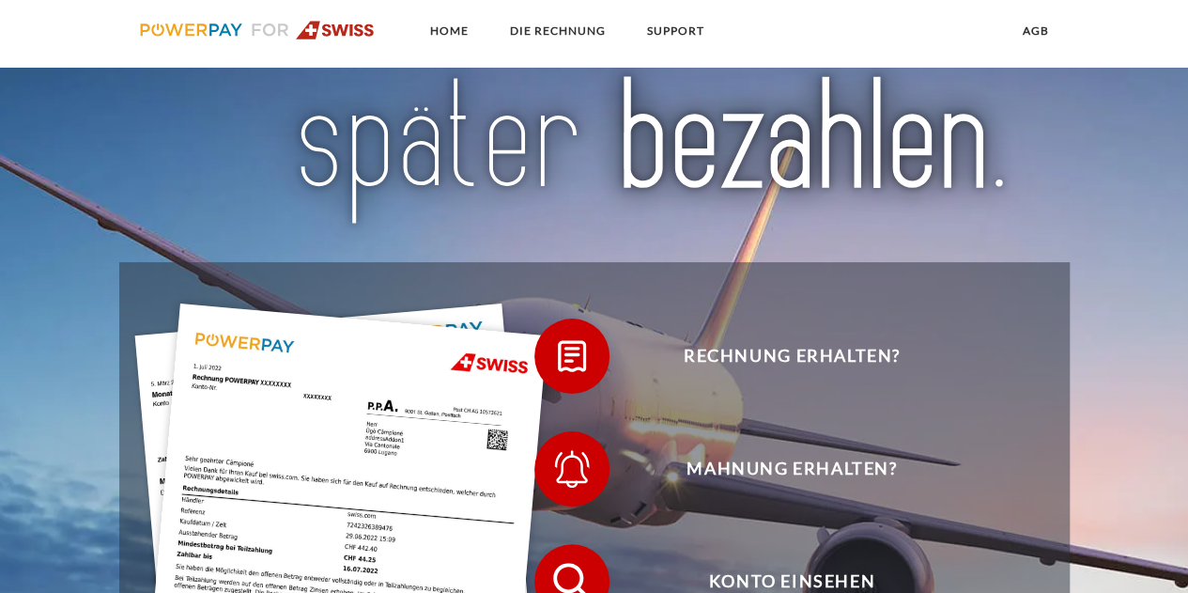
scroll to position [314, 0]
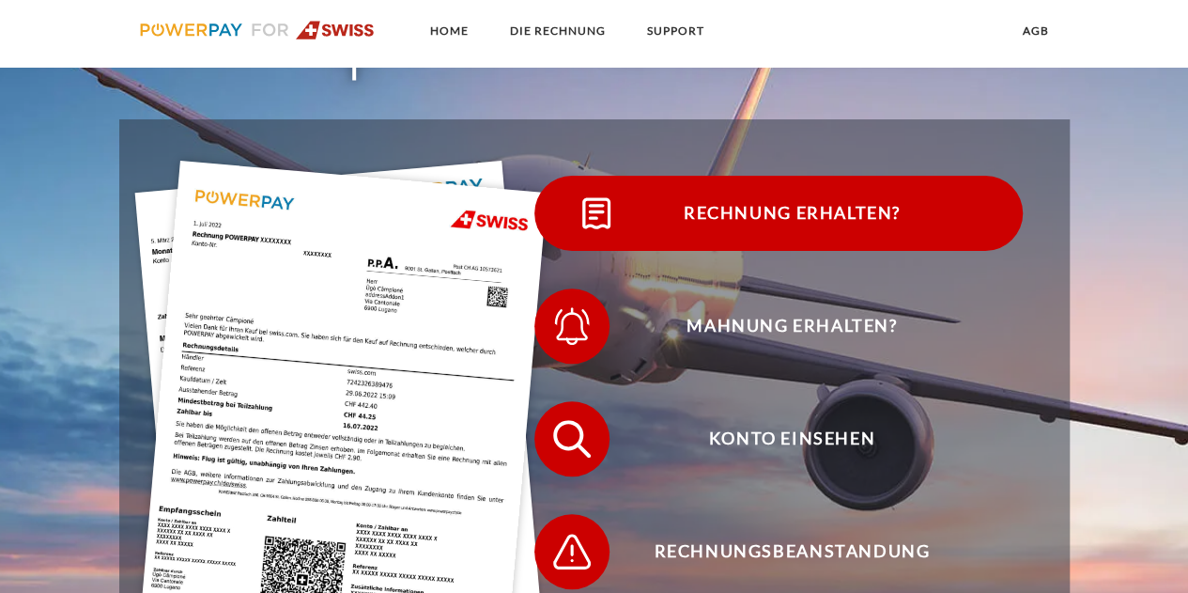
drag, startPoint x: 831, startPoint y: 240, endPoint x: 769, endPoint y: 223, distance: 65.2
click at [769, 223] on span "Rechnung erhalten?" at bounding box center [792, 213] width 460 height 75
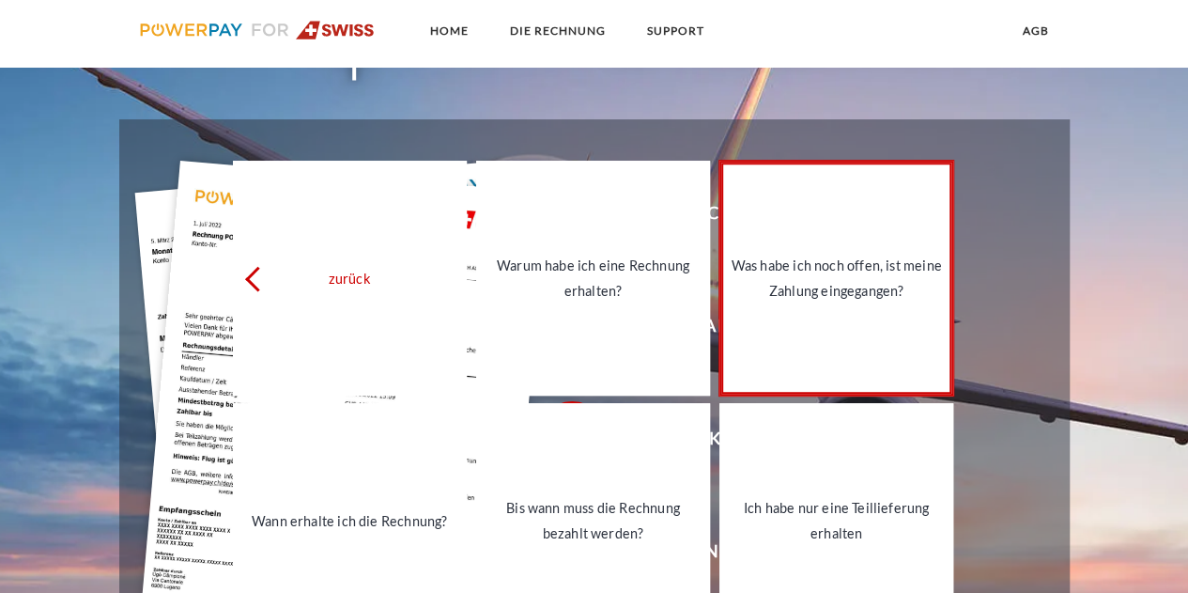
click at [878, 313] on link "Was habe ich noch offen, ist meine Zahlung eingegangen?" at bounding box center [837, 278] width 234 height 235
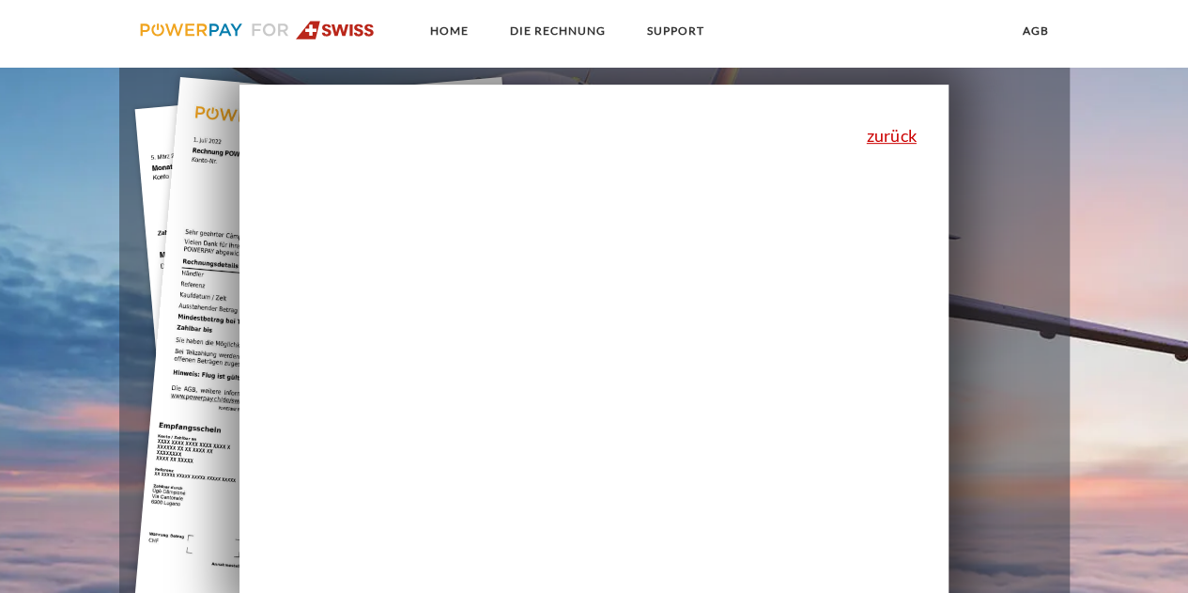
scroll to position [396, 0]
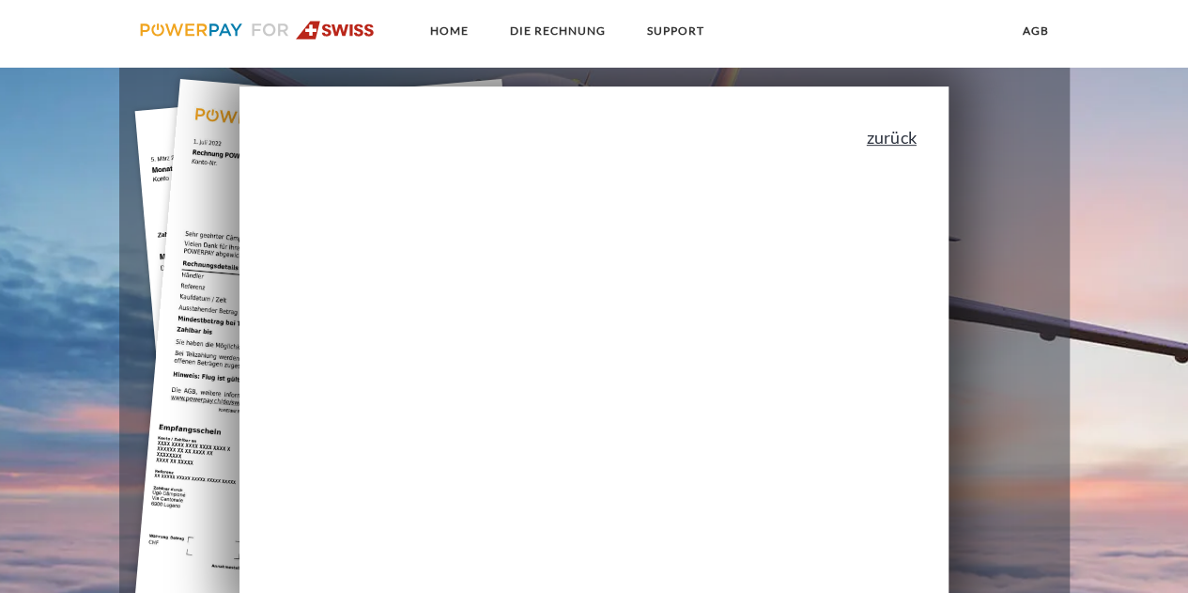
click at [887, 136] on link "zurück" at bounding box center [892, 137] width 50 height 17
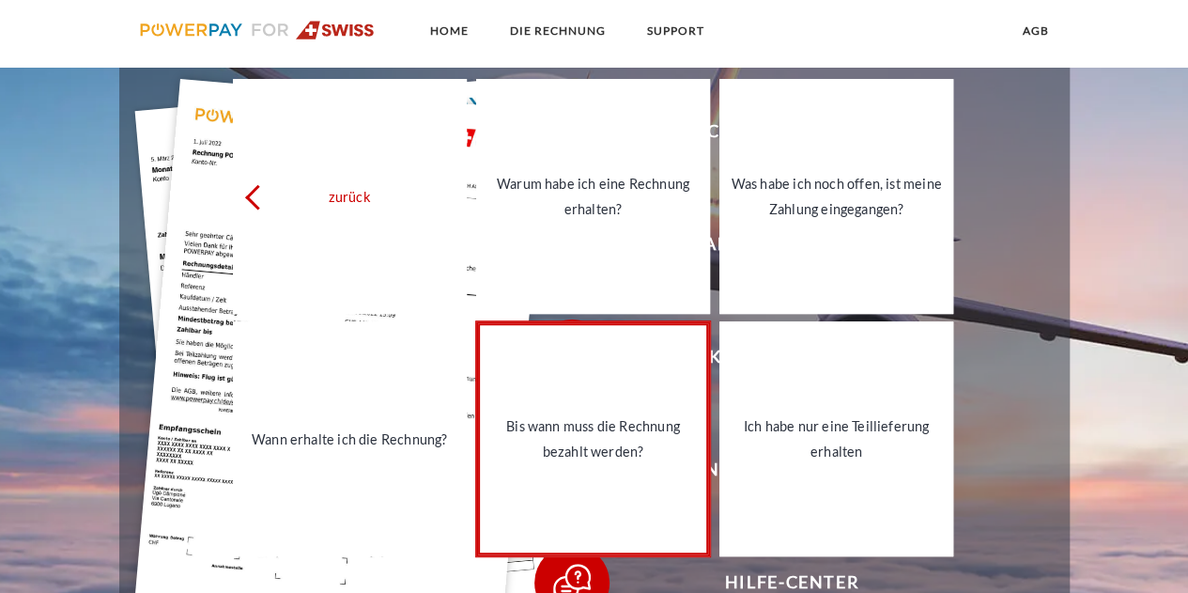
click at [671, 417] on div "Bis wann muss die Rechnung bezahlt werden?" at bounding box center [593, 438] width 211 height 51
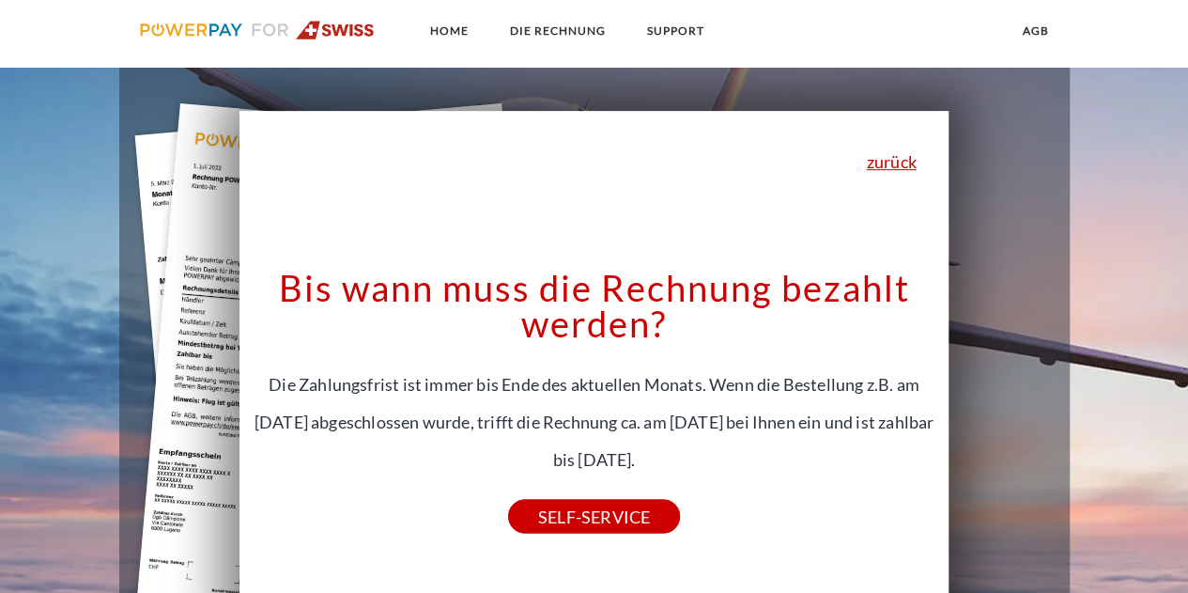
scroll to position [369, 0]
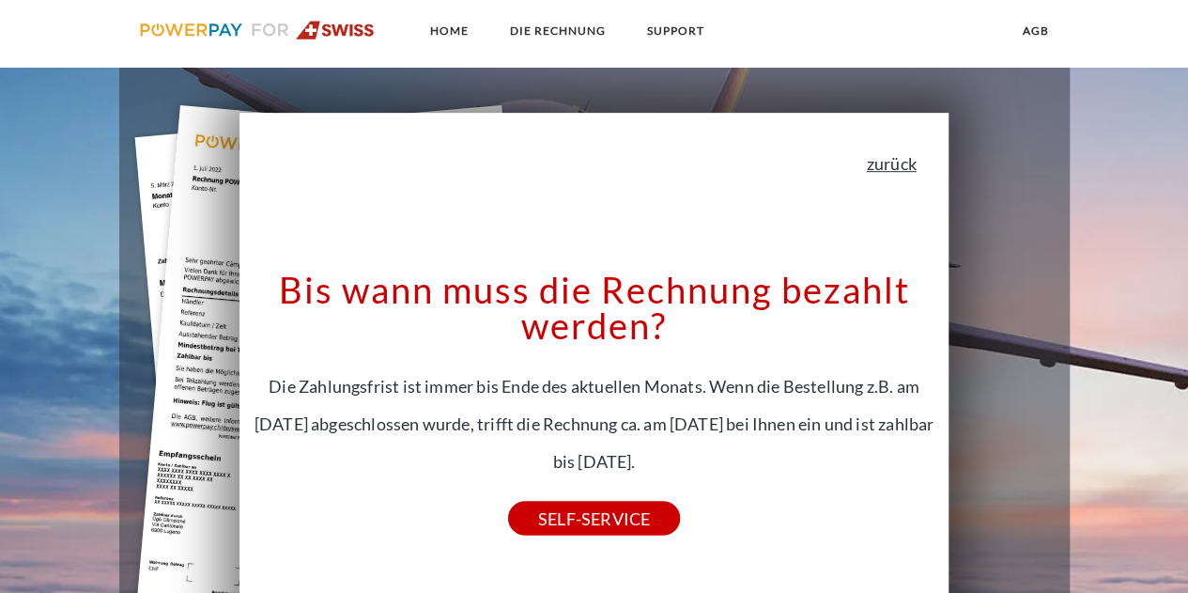
click at [894, 172] on link "zurück" at bounding box center [892, 163] width 50 height 17
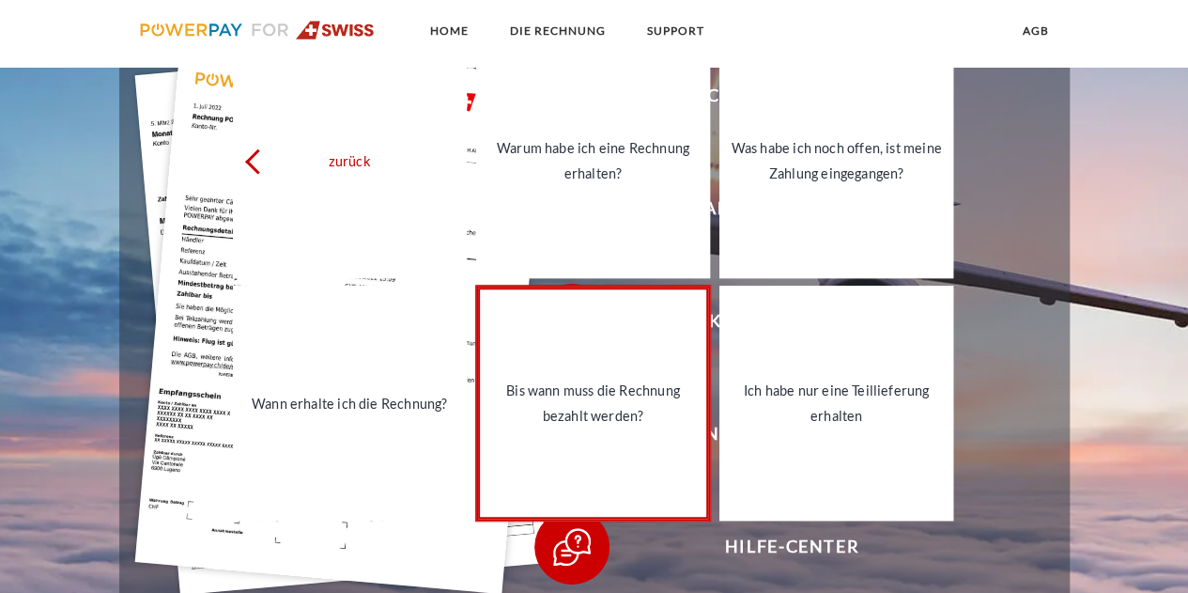
scroll to position [378, 0]
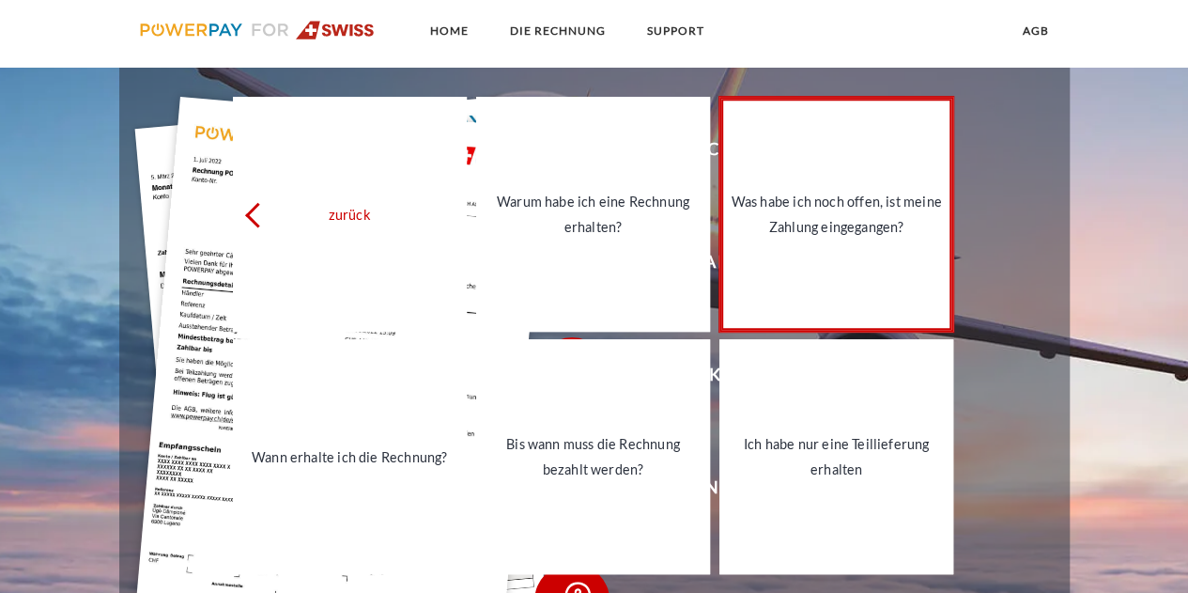
click at [827, 232] on div "Was habe ich noch offen, ist meine Zahlung eingegangen?" at bounding box center [836, 214] width 211 height 51
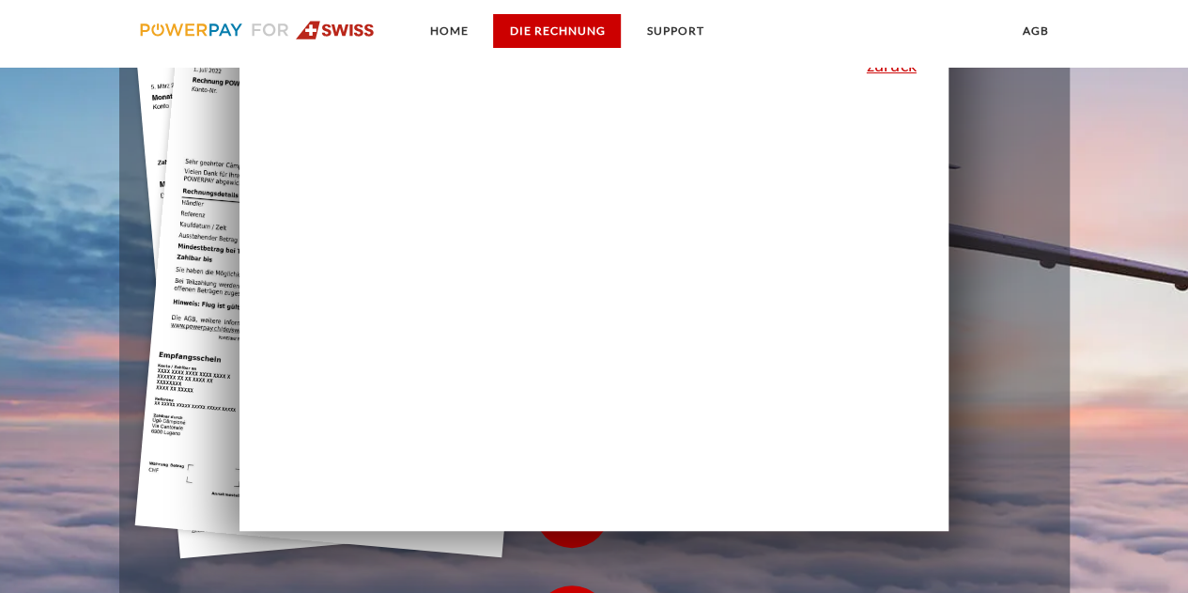
click at [568, 24] on link "DIE RECHNUNG" at bounding box center [557, 31] width 128 height 34
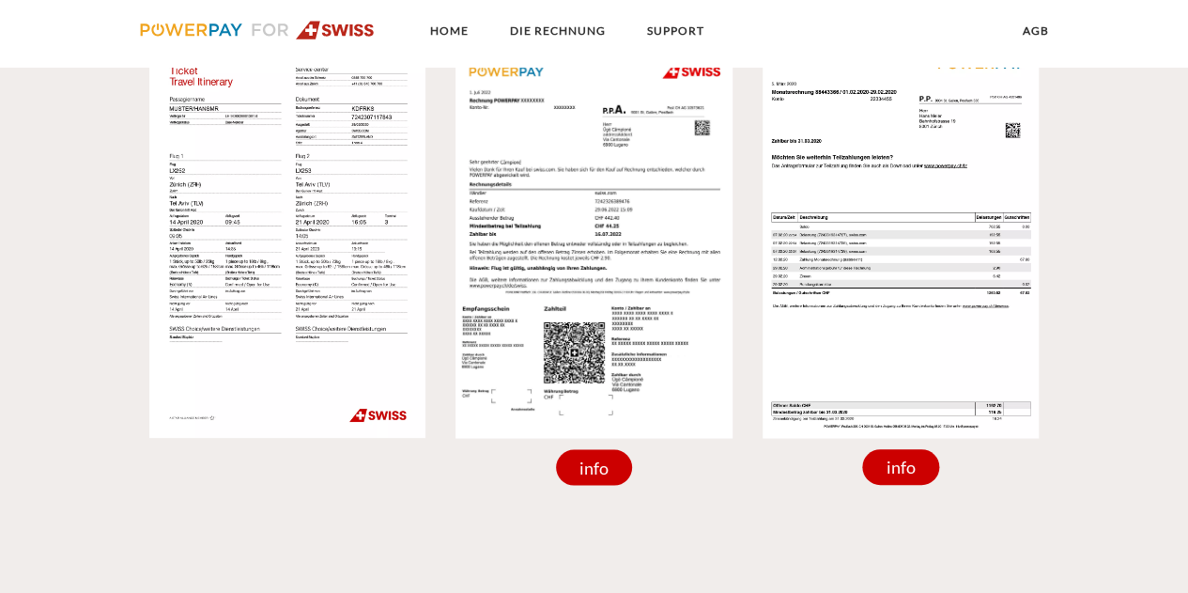
scroll to position [1609, 0]
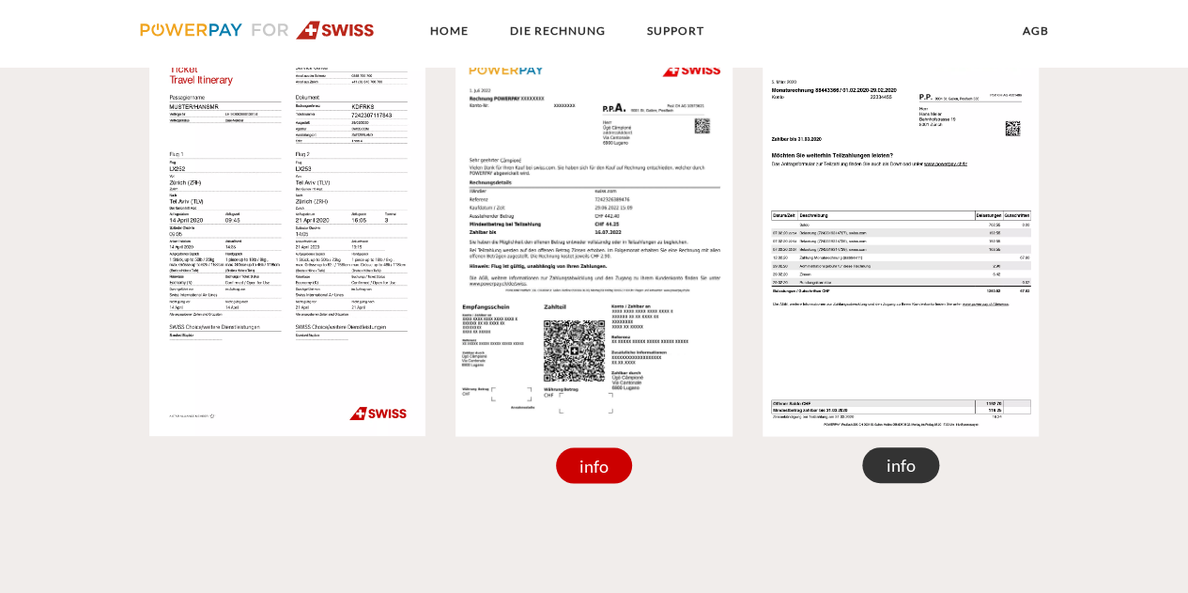
click at [893, 457] on div "info" at bounding box center [900, 465] width 77 height 36
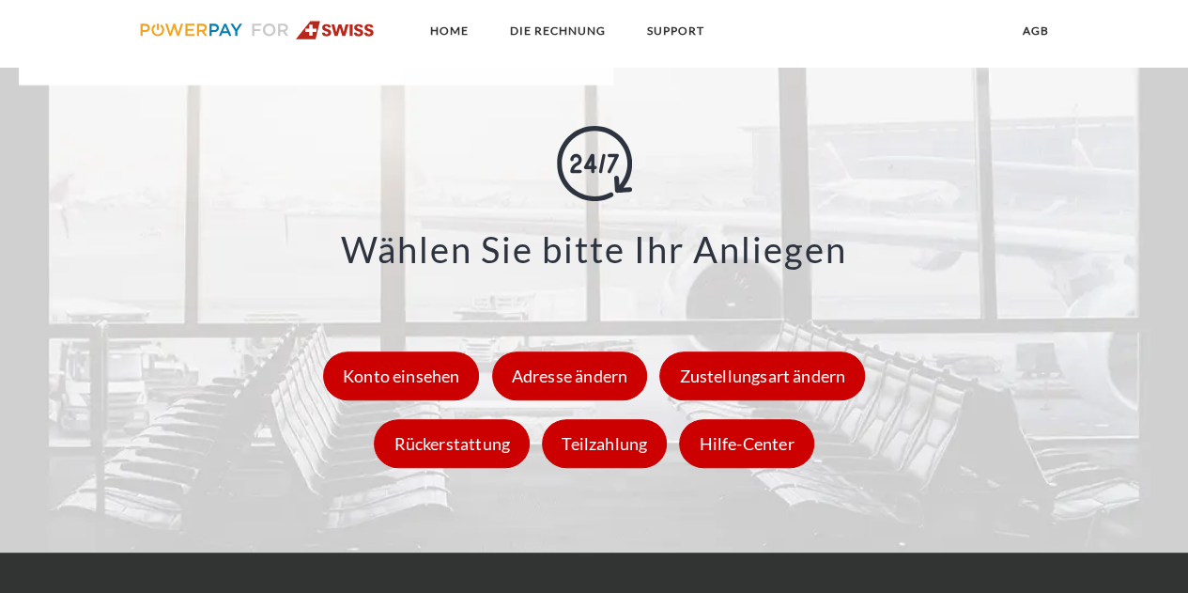
scroll to position [2344, 0]
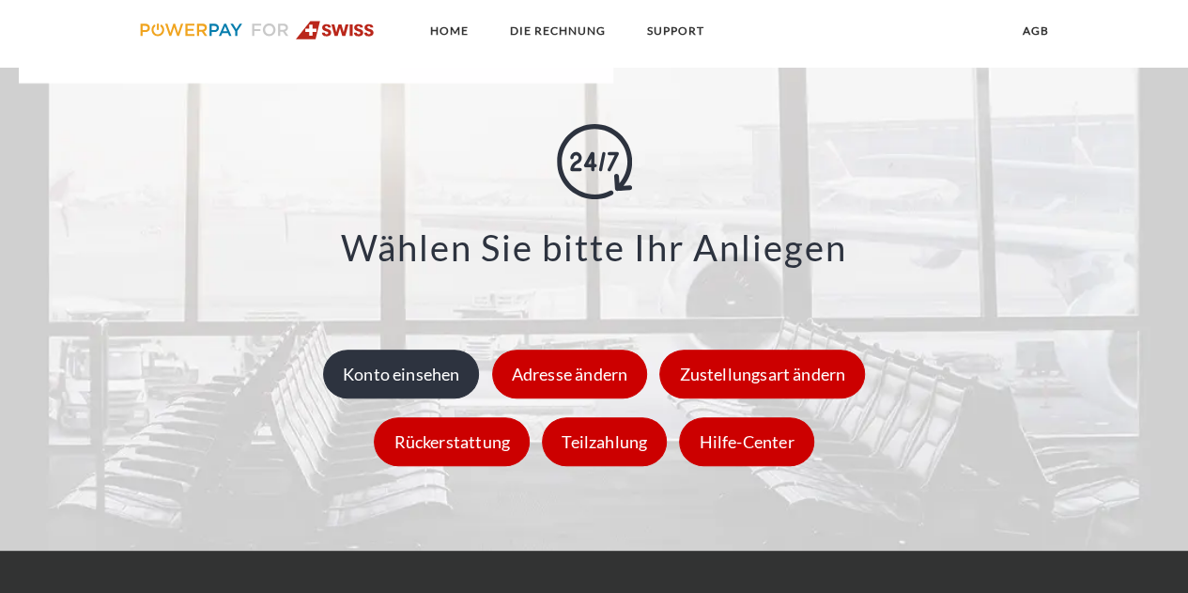
click at [446, 364] on div "Konto einsehen" at bounding box center [401, 374] width 157 height 49
